Goal: Task Accomplishment & Management: Manage account settings

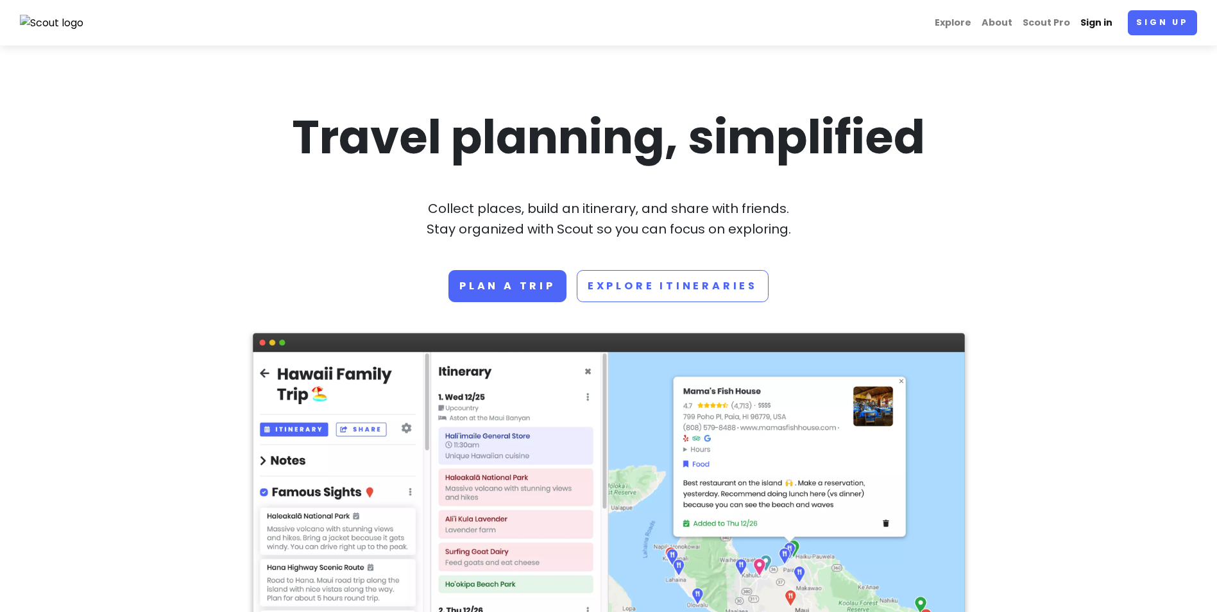
click at [1109, 22] on link "Sign in" at bounding box center [1096, 22] width 42 height 25
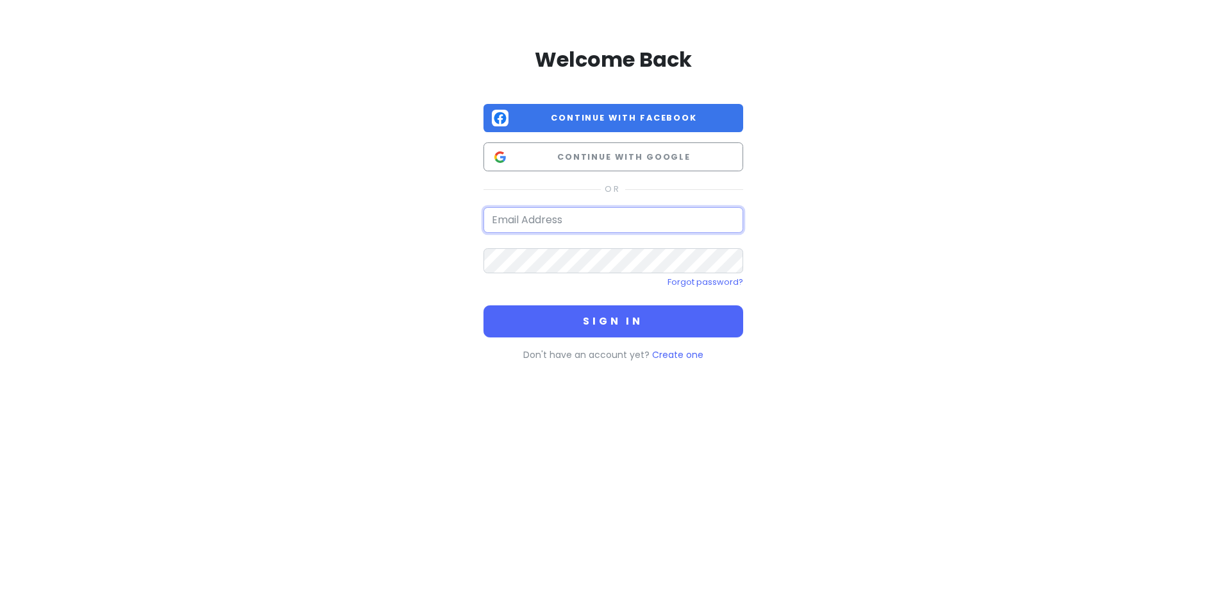
click at [565, 224] on input "email" at bounding box center [614, 220] width 260 height 26
click at [553, 220] on input "email" at bounding box center [614, 220] width 260 height 26
type input "[EMAIL_ADDRESS][DOMAIN_NAME]"
click at [484, 305] on button "Sign in" at bounding box center [614, 321] width 260 height 32
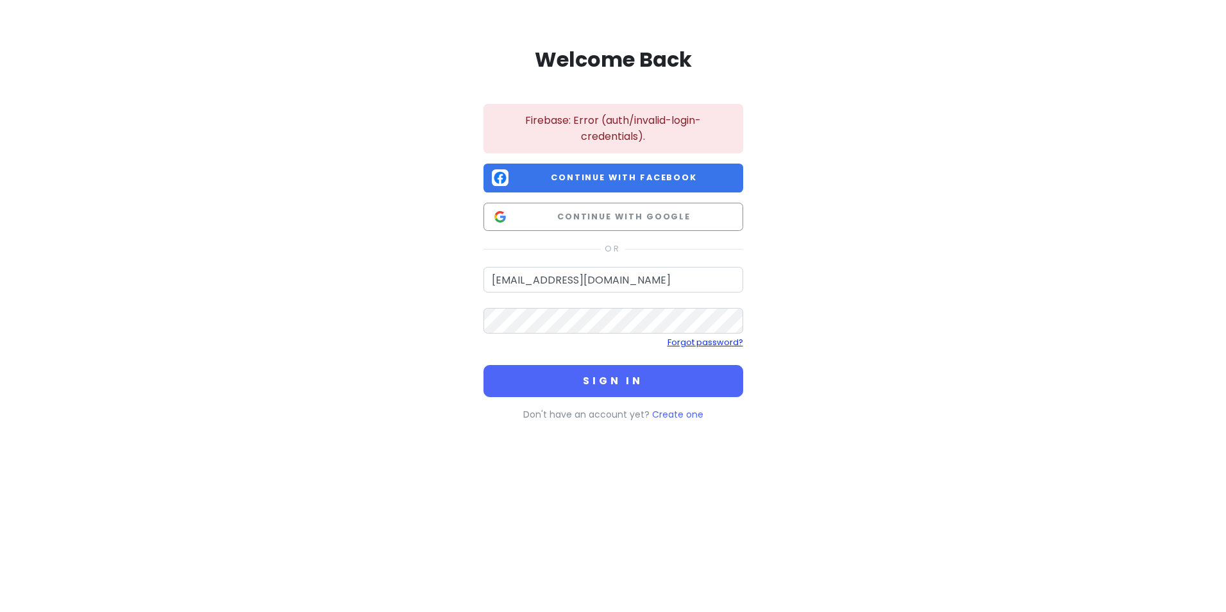
click at [713, 343] on link "Forgot password?" at bounding box center [706, 342] width 76 height 11
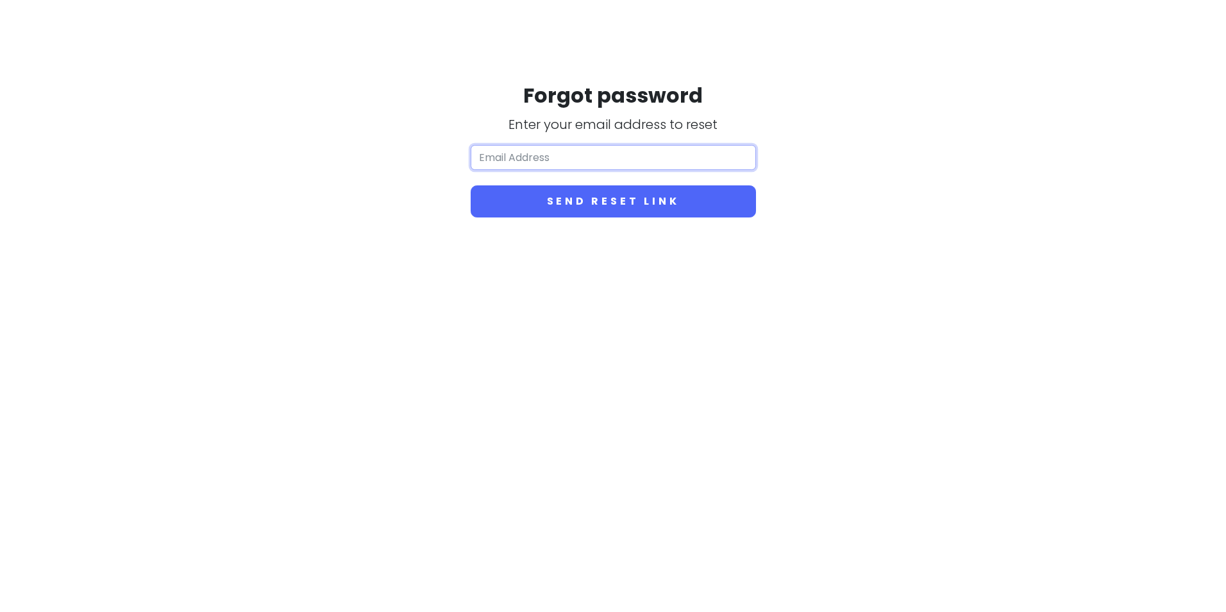
click at [560, 162] on input "email" at bounding box center [613, 158] width 285 height 26
type input "[EMAIL_ADDRESS][DOMAIN_NAME]"
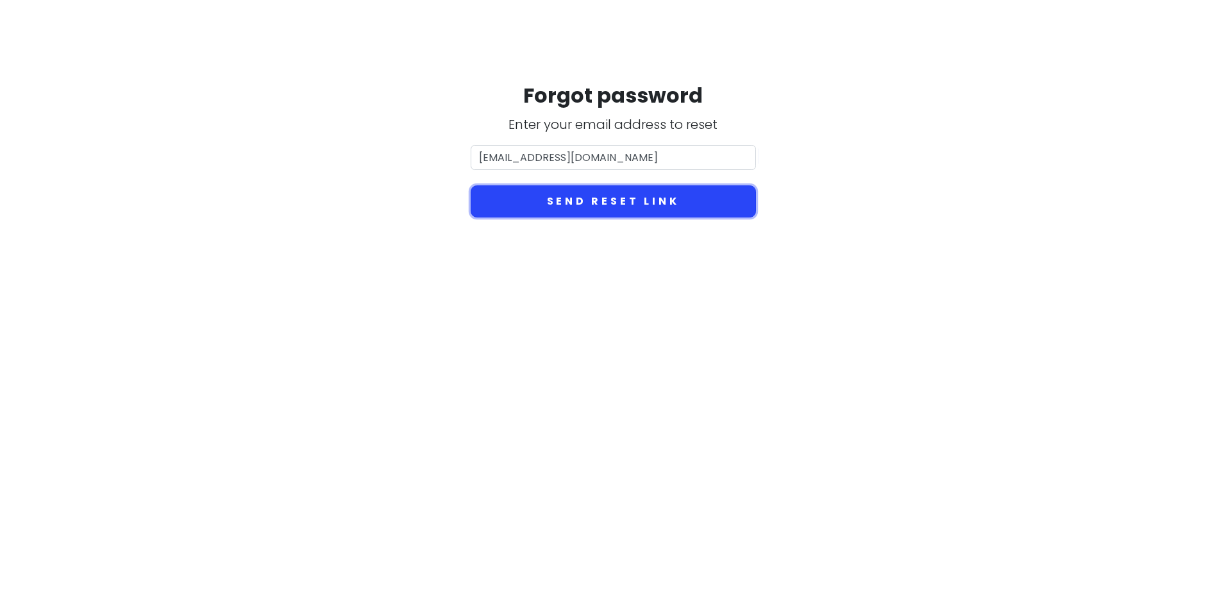
click at [601, 216] on button "Send reset link" at bounding box center [613, 201] width 285 height 32
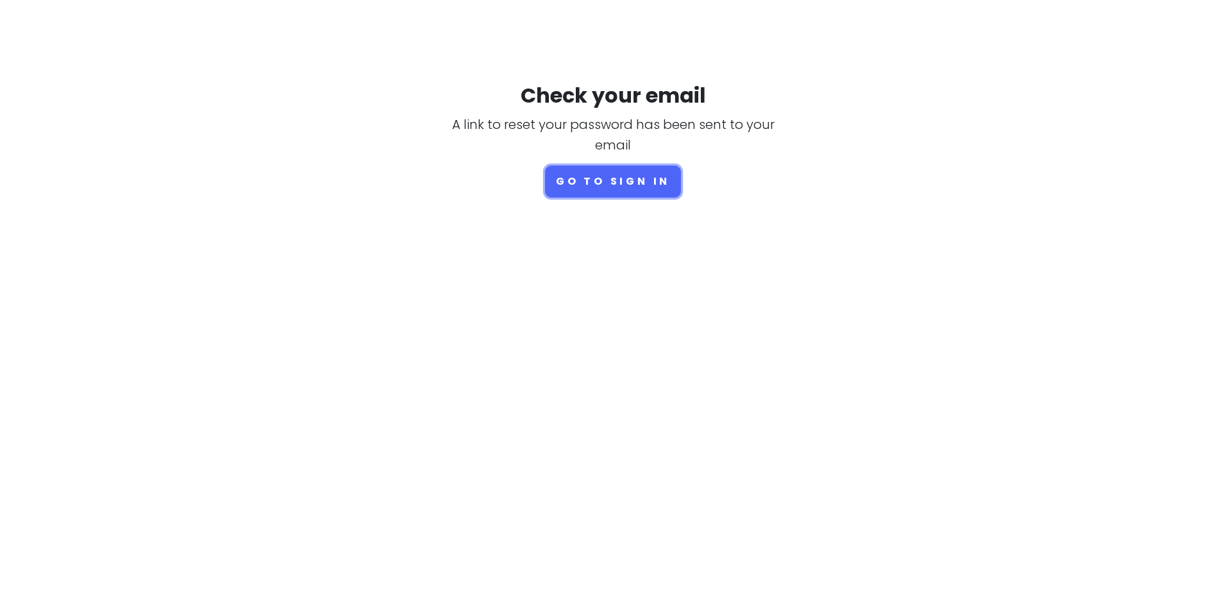
click at [595, 174] on button "Go to sign in" at bounding box center [613, 181] width 136 height 32
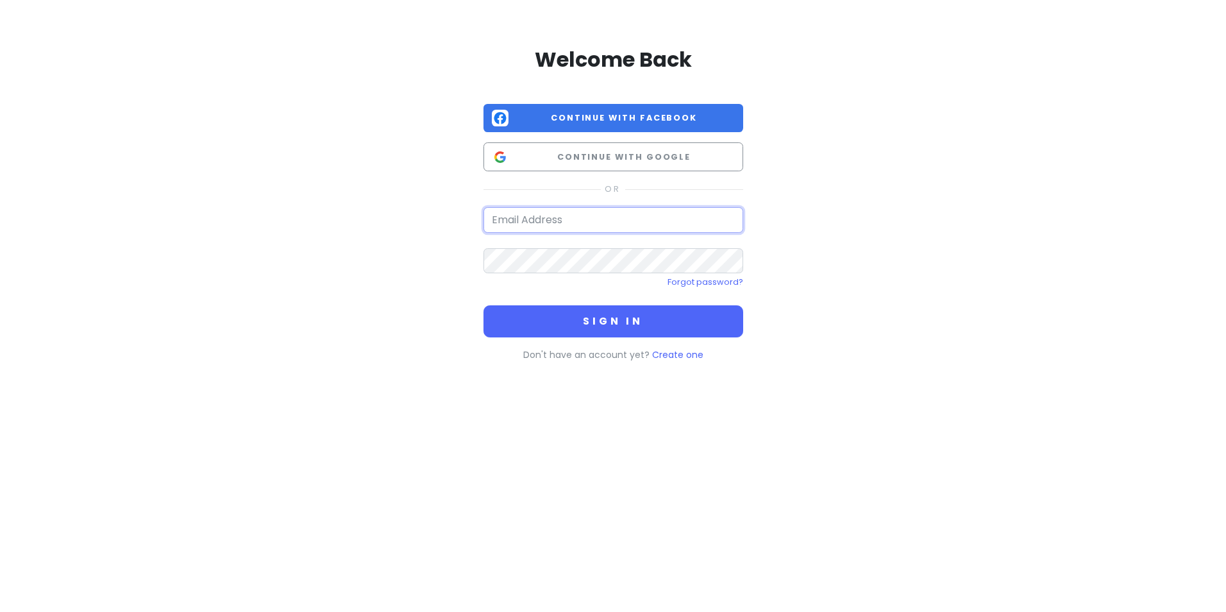
click at [514, 214] on input "email" at bounding box center [614, 220] width 260 height 26
click at [591, 228] on input "email" at bounding box center [614, 220] width 260 height 26
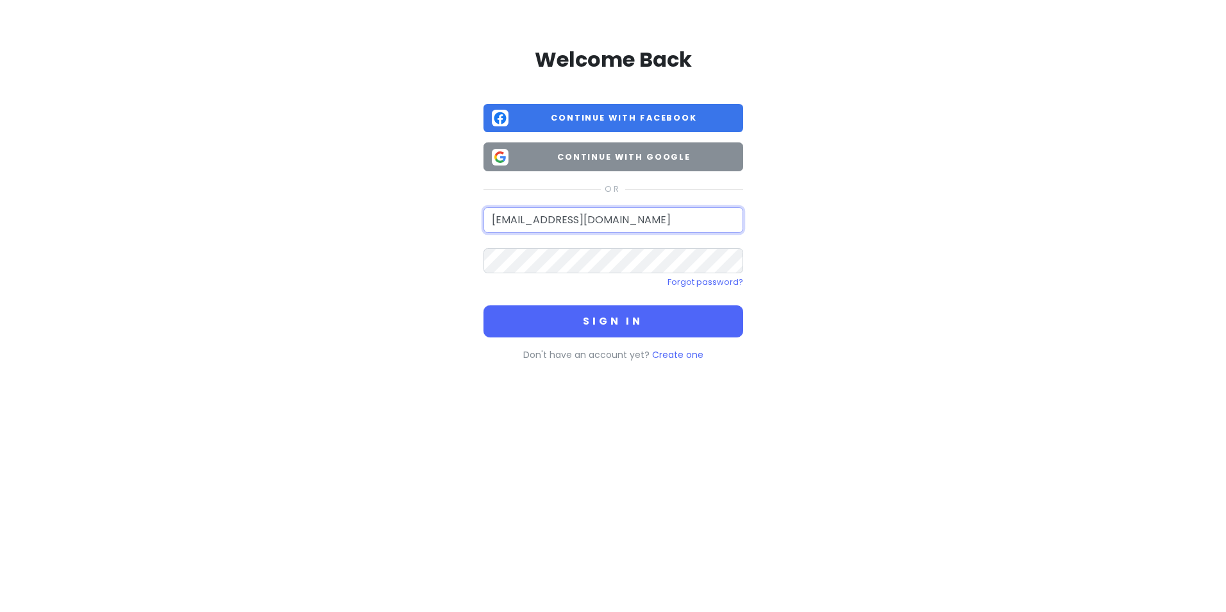
type input "[EMAIL_ADDRESS][DOMAIN_NAME]"
click at [484, 305] on button "Sign in" at bounding box center [614, 321] width 260 height 32
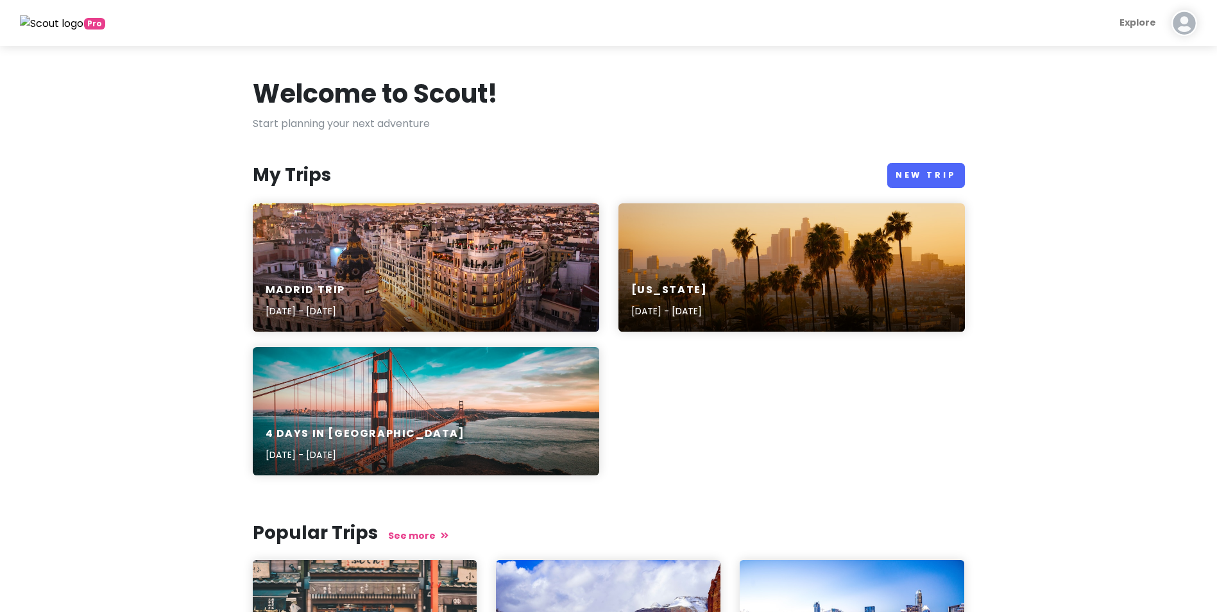
click at [334, 247] on div "Madrid Trip [DATE] - [DATE]" at bounding box center [426, 267] width 346 height 128
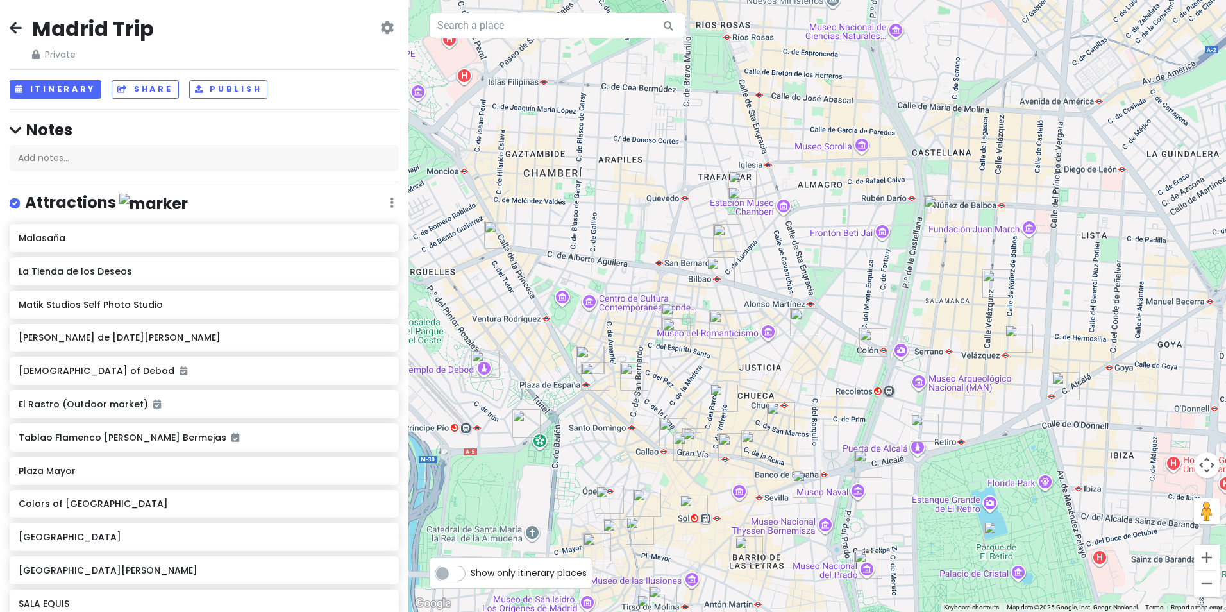
drag, startPoint x: 849, startPoint y: 370, endPoint x: 824, endPoint y: 507, distance: 139.5
click at [824, 507] on div at bounding box center [818, 306] width 818 height 612
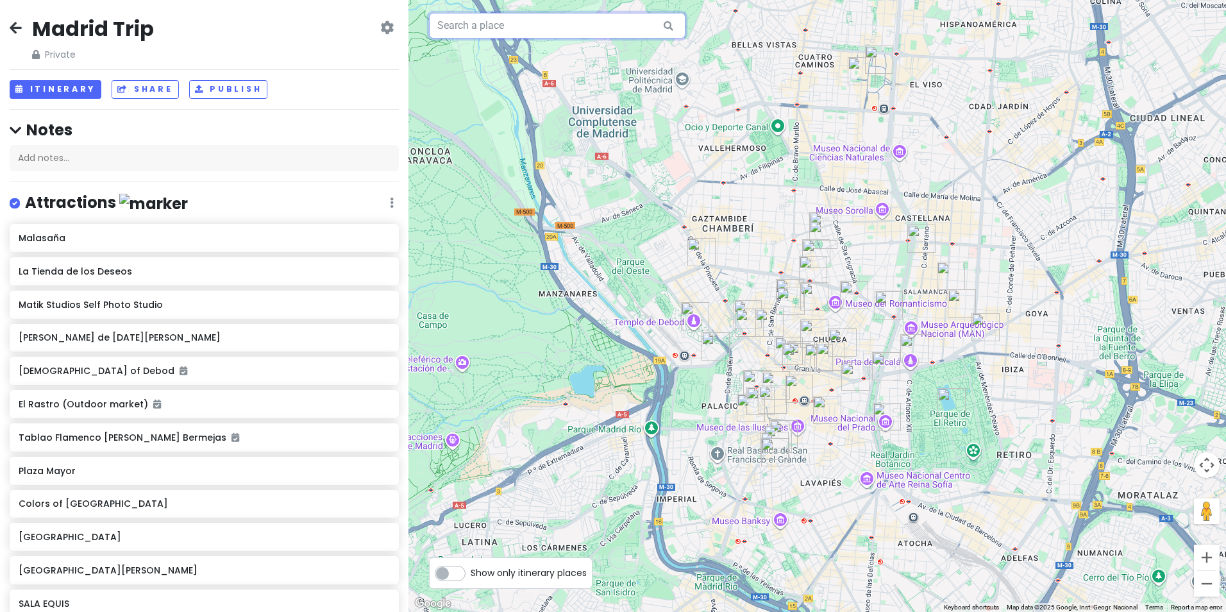
click at [503, 29] on input "text" at bounding box center [557, 26] width 257 height 26
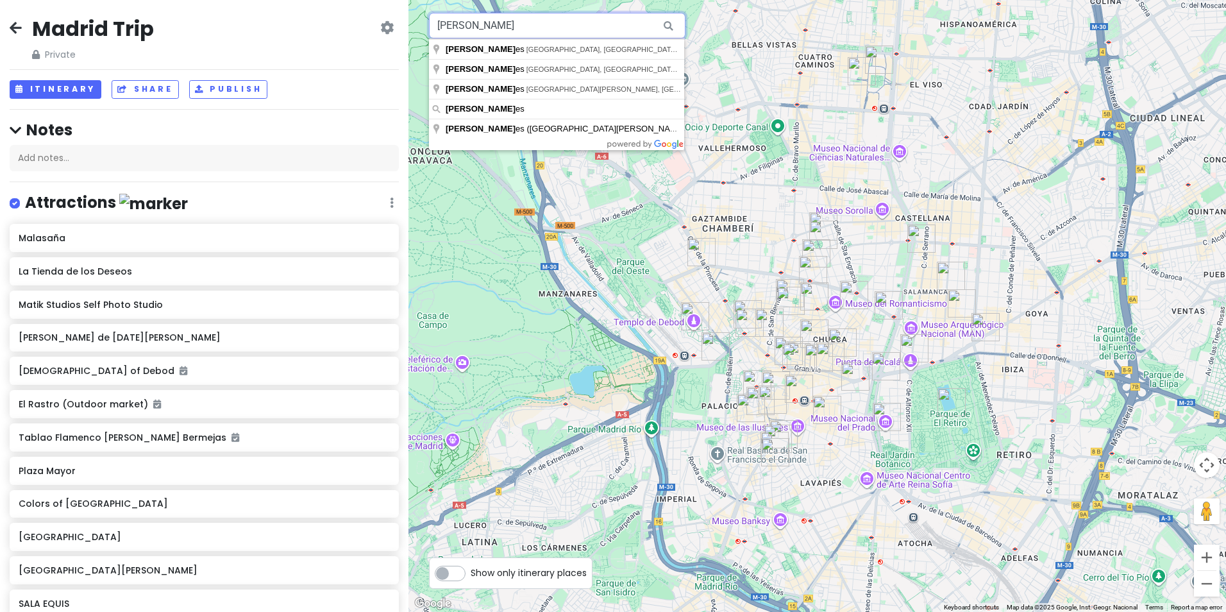
type input "[PERSON_NAME]"
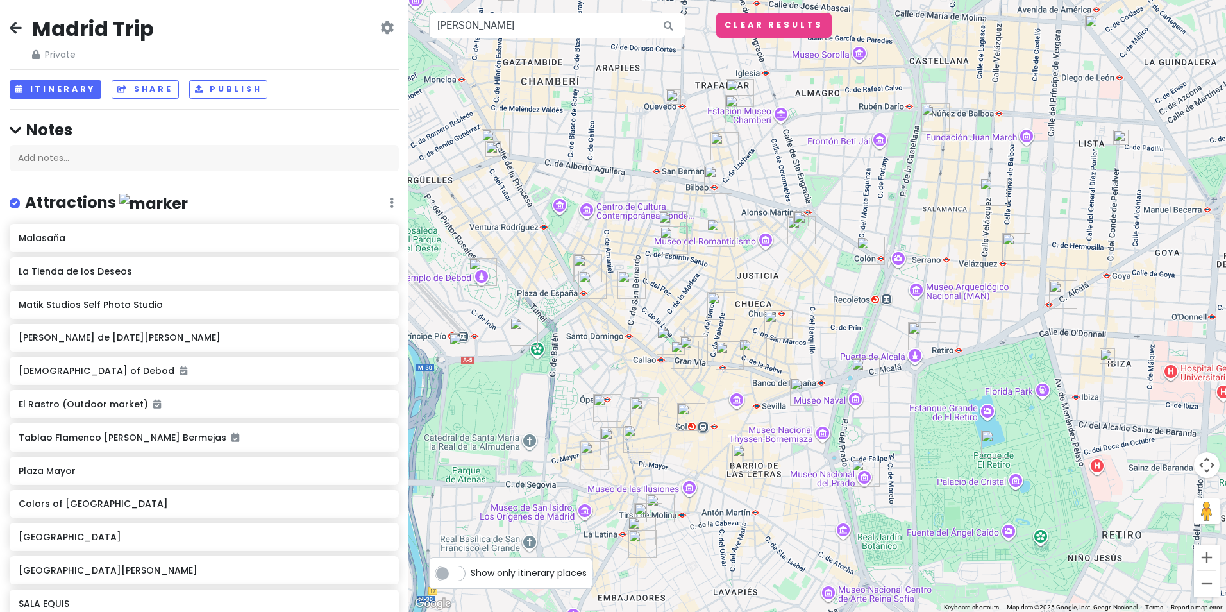
drag, startPoint x: 691, startPoint y: 287, endPoint x: 779, endPoint y: 262, distance: 91.2
click at [779, 262] on div at bounding box center [818, 306] width 818 height 612
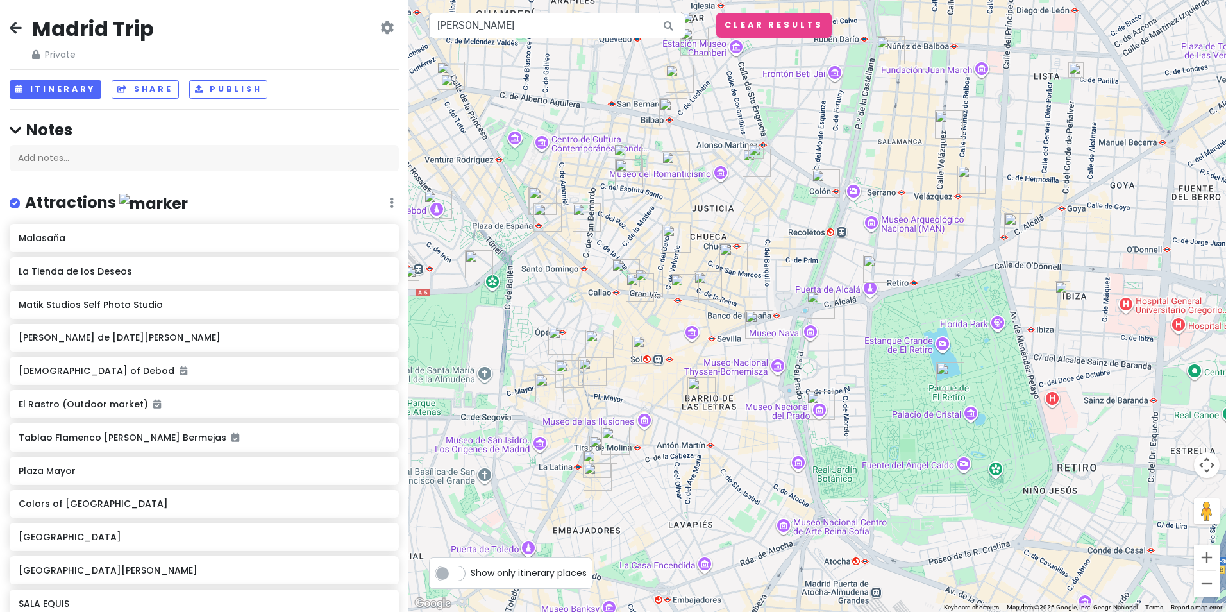
drag, startPoint x: 675, startPoint y: 322, endPoint x: 633, endPoint y: 253, distance: 80.6
click at [632, 253] on div at bounding box center [818, 306] width 818 height 612
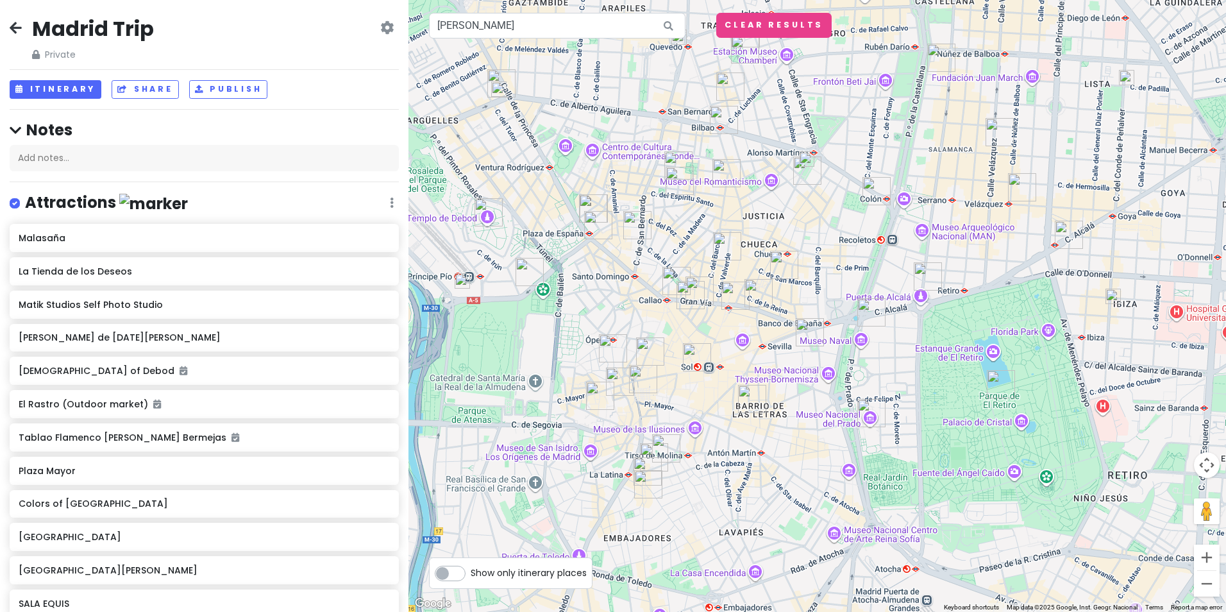
drag, startPoint x: 587, startPoint y: 348, endPoint x: 641, endPoint y: 355, distance: 55.0
click at [641, 355] on img "Chocolatería San Ginés" at bounding box center [650, 351] width 28 height 28
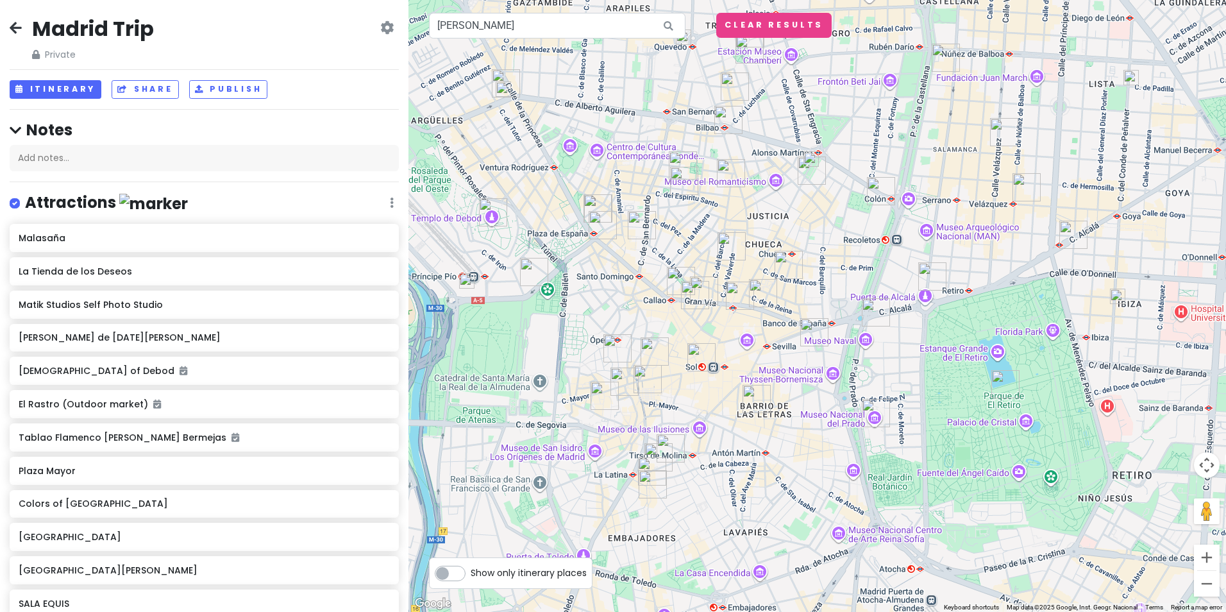
click at [467, 287] on img at bounding box center [466, 280] width 15 height 15
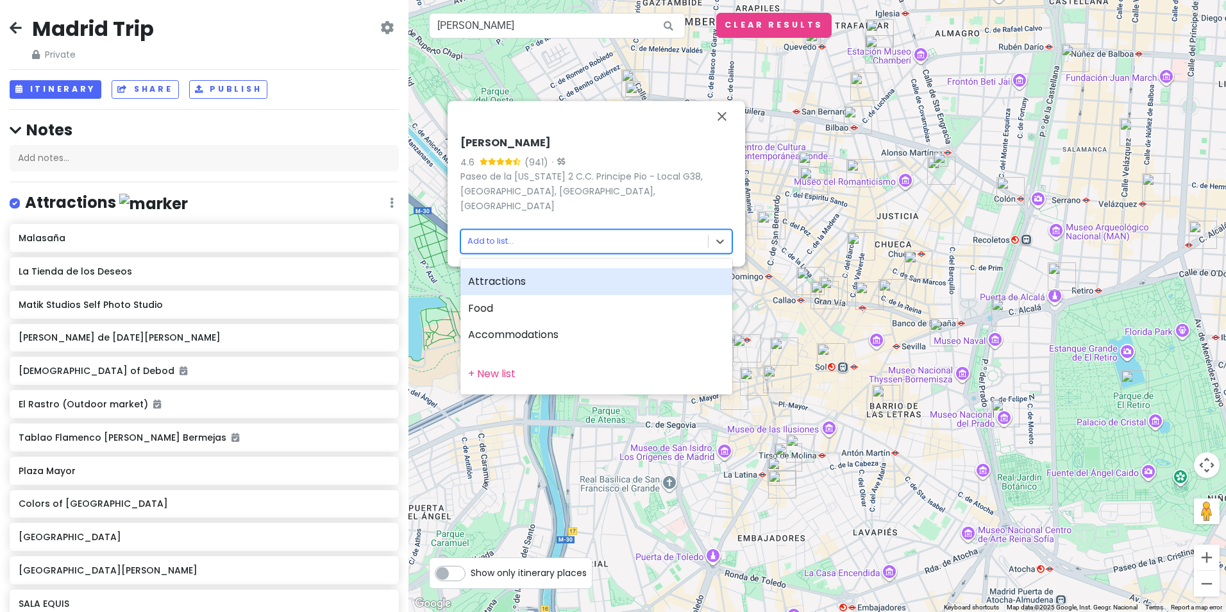
click at [496, 240] on body "Madrid Trip Private Change Dates Make a Copy Delete Trip Give Feedback 💡 Suppor…" at bounding box center [613, 306] width 1226 height 612
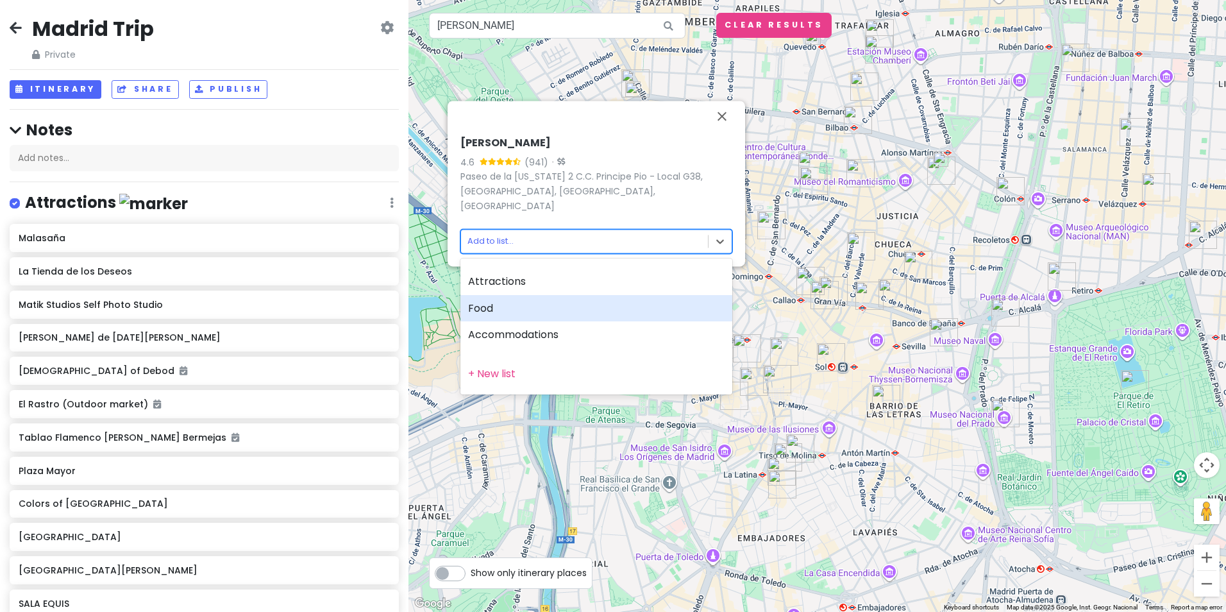
click at [492, 309] on div "Food" at bounding box center [597, 308] width 272 height 27
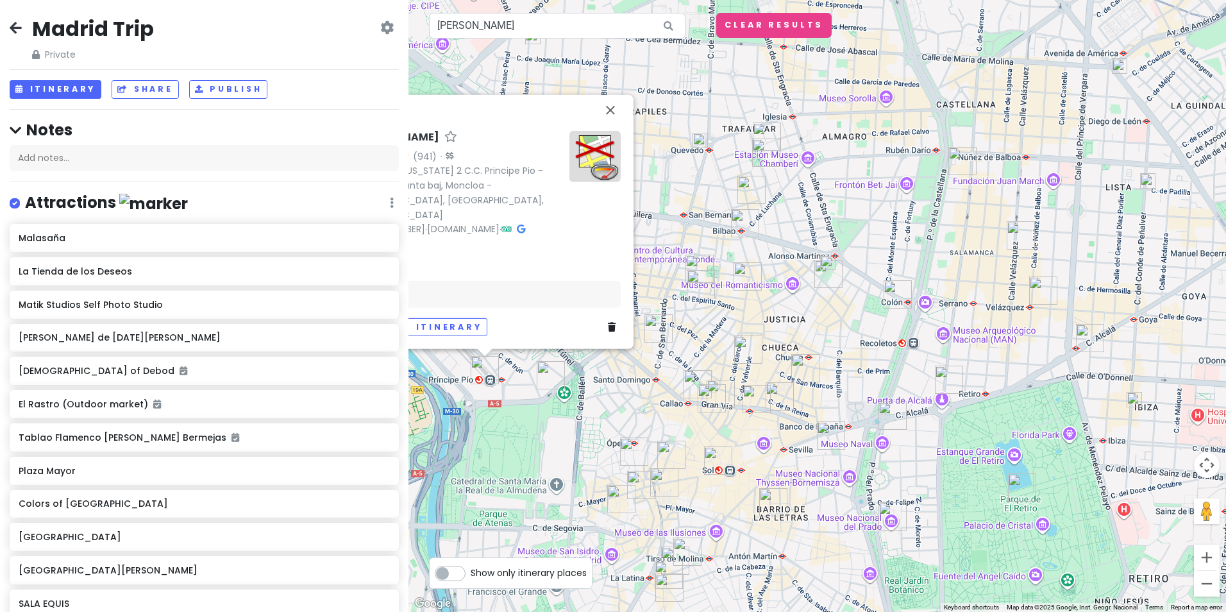
drag, startPoint x: 748, startPoint y: 323, endPoint x: 636, endPoint y: 409, distance: 140.9
click at [636, 409] on div "[PERSON_NAME] 4.6 (941) · Paseo de la [US_STATE] 2 C.C. Principe [PERSON_NAME] …" at bounding box center [818, 306] width 818 height 612
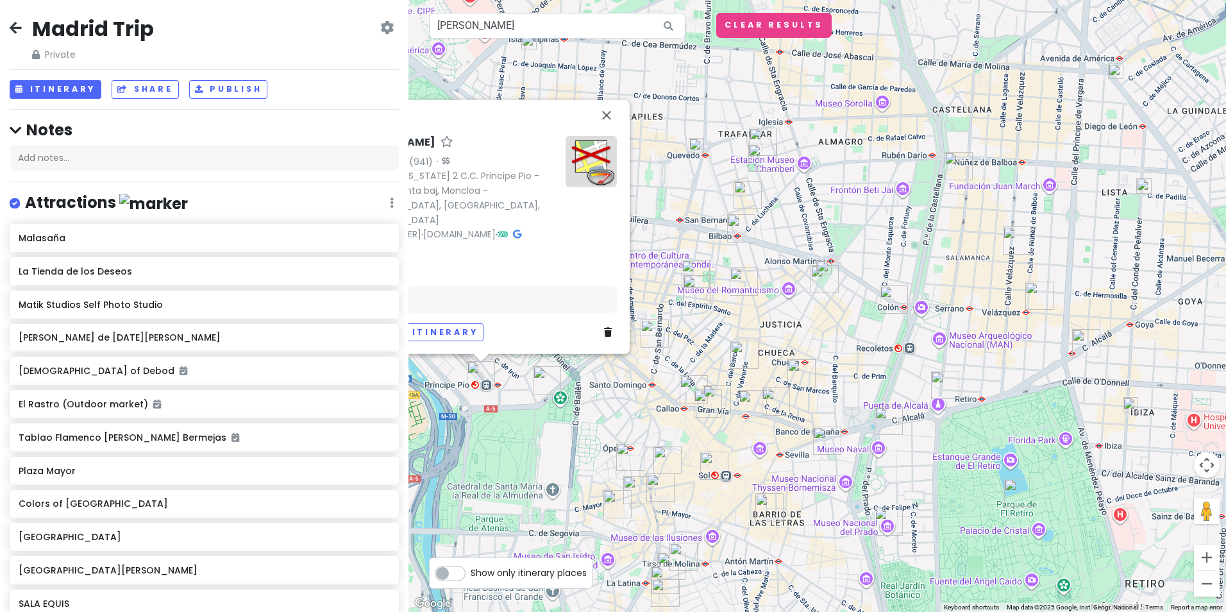
click at [824, 264] on img at bounding box center [824, 267] width 15 height 15
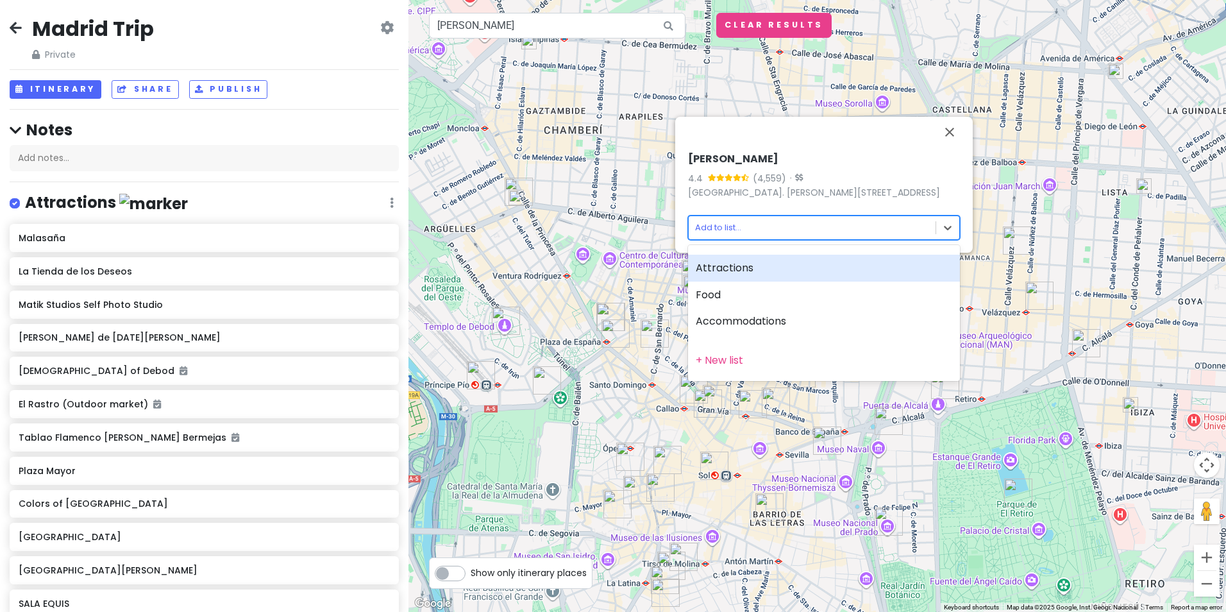
click at [715, 226] on body "Madrid Trip Private Change Dates Make a Copy Delete Trip Give Feedback 💡 Suppor…" at bounding box center [613, 306] width 1226 height 612
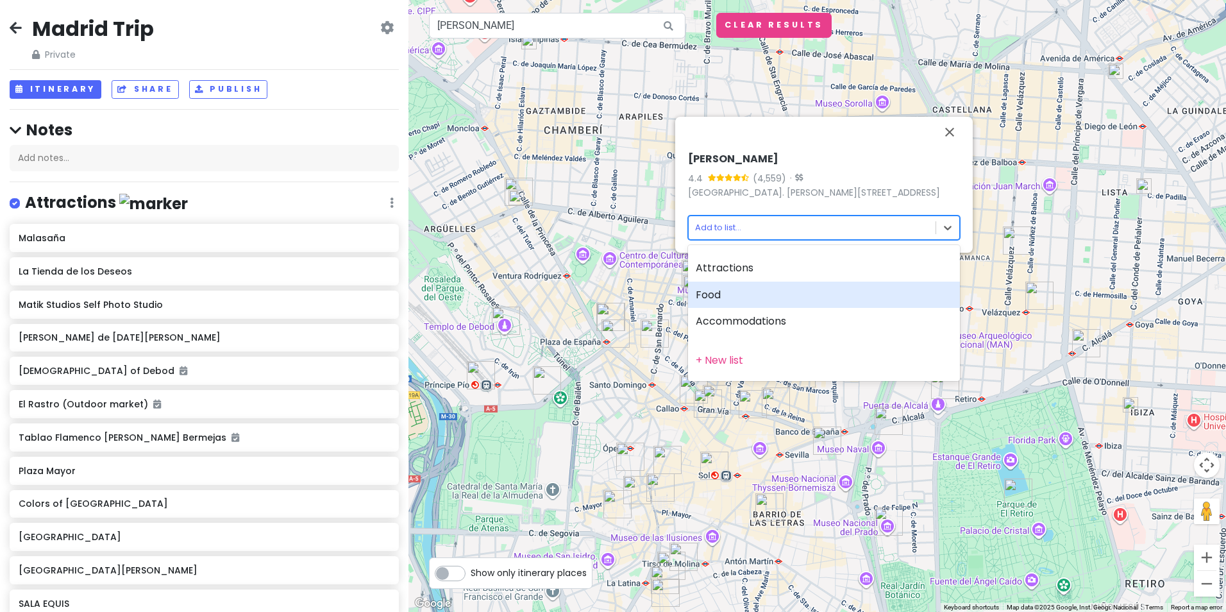
click at [721, 297] on div "Food" at bounding box center [824, 295] width 272 height 27
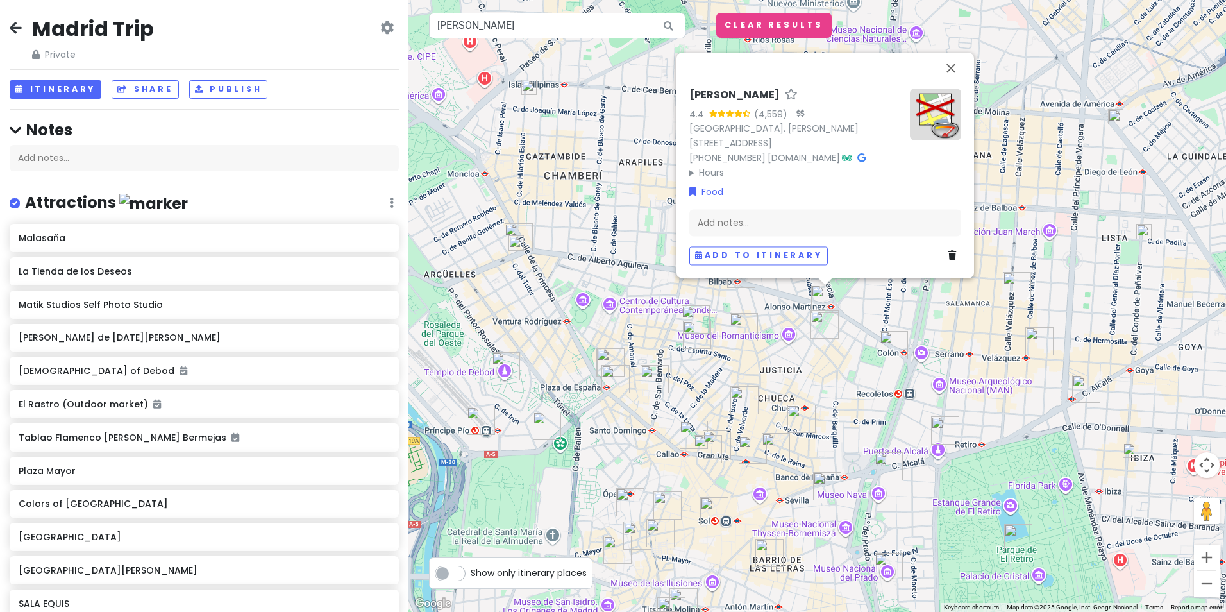
click at [600, 285] on div "[PERSON_NAME] 4.4 (4,559) · [GEOGRAPHIC_DATA]. [PERSON_NAME][STREET_ADDRESS] [P…" at bounding box center [818, 306] width 818 height 612
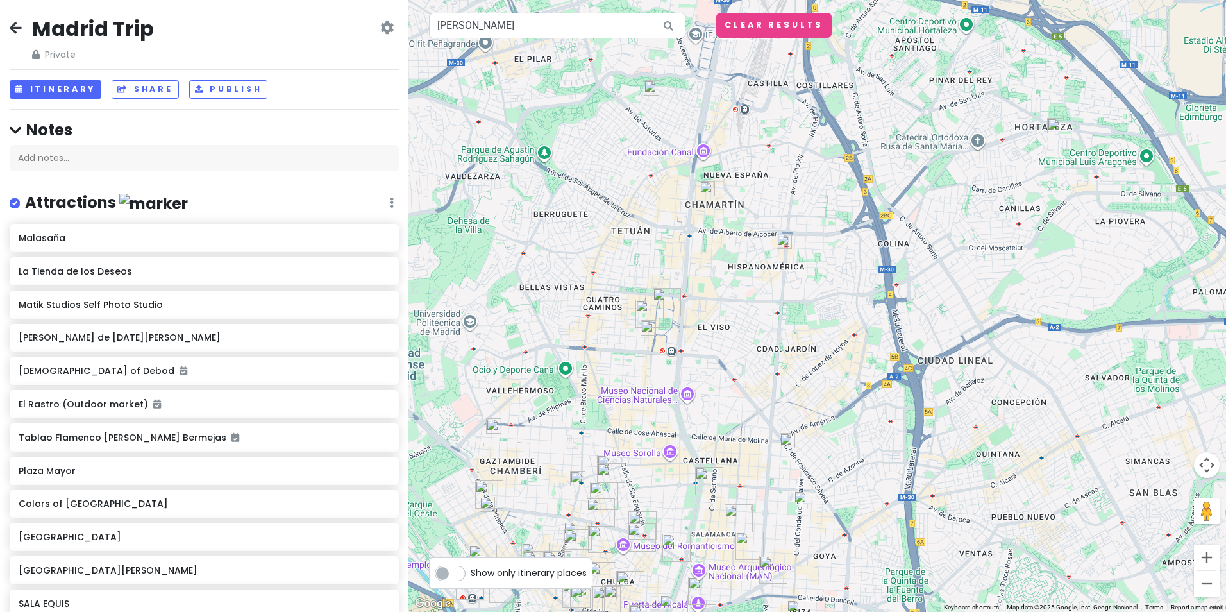
drag, startPoint x: 800, startPoint y: 165, endPoint x: 666, endPoint y: 389, distance: 260.9
click at [666, 389] on div at bounding box center [818, 306] width 818 height 612
click at [17, 25] on icon at bounding box center [16, 27] width 12 height 10
